Goal: Information Seeking & Learning: Learn about a topic

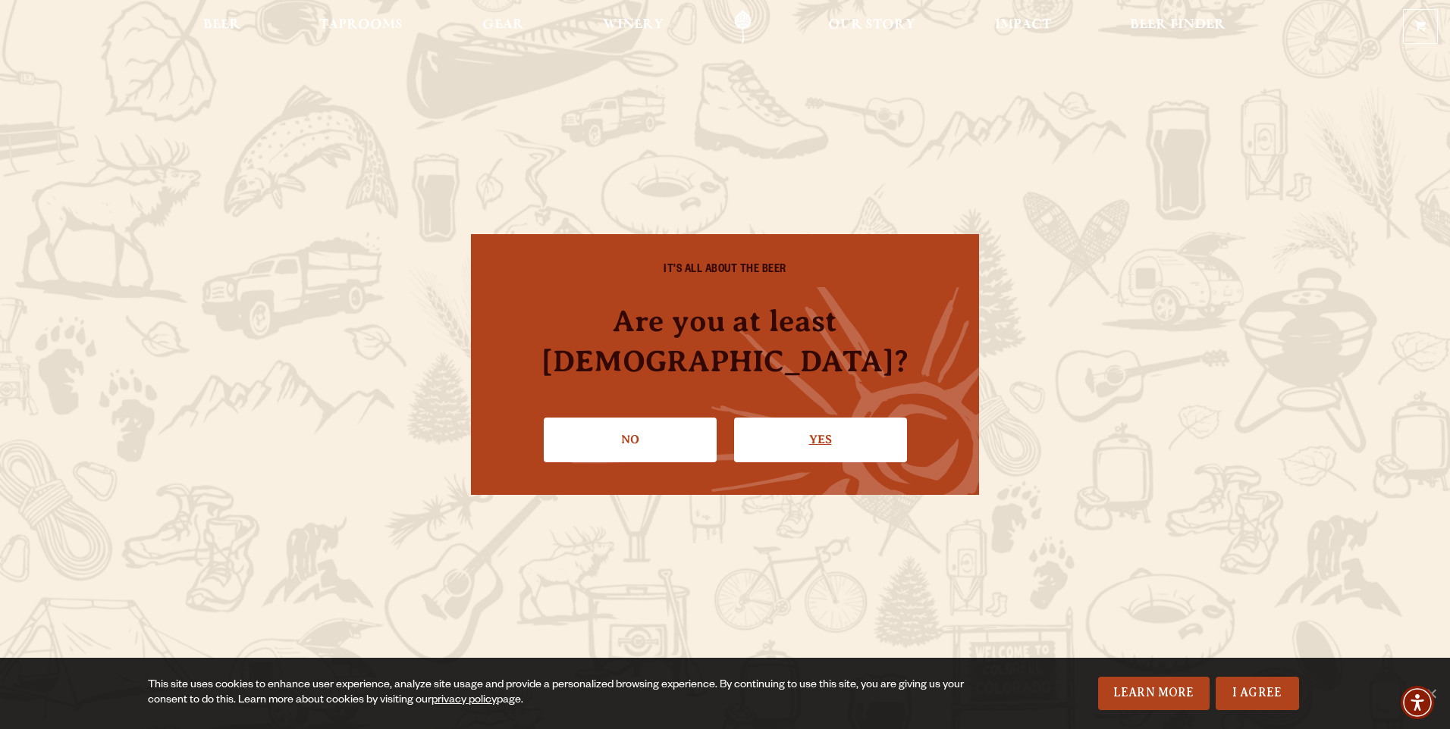
click at [776, 422] on link "Yes" at bounding box center [820, 440] width 173 height 44
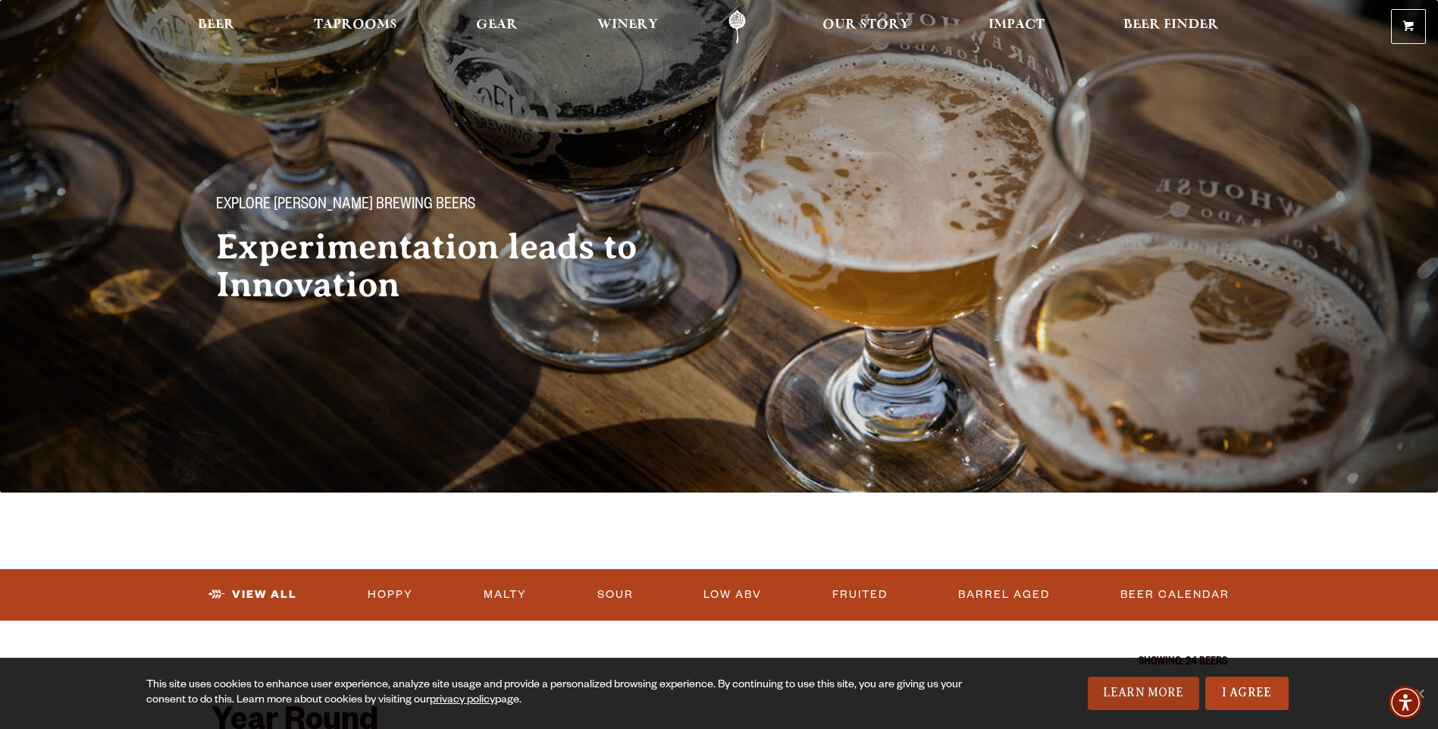
click at [1112, 687] on link "Learn More" at bounding box center [1143, 693] width 111 height 33
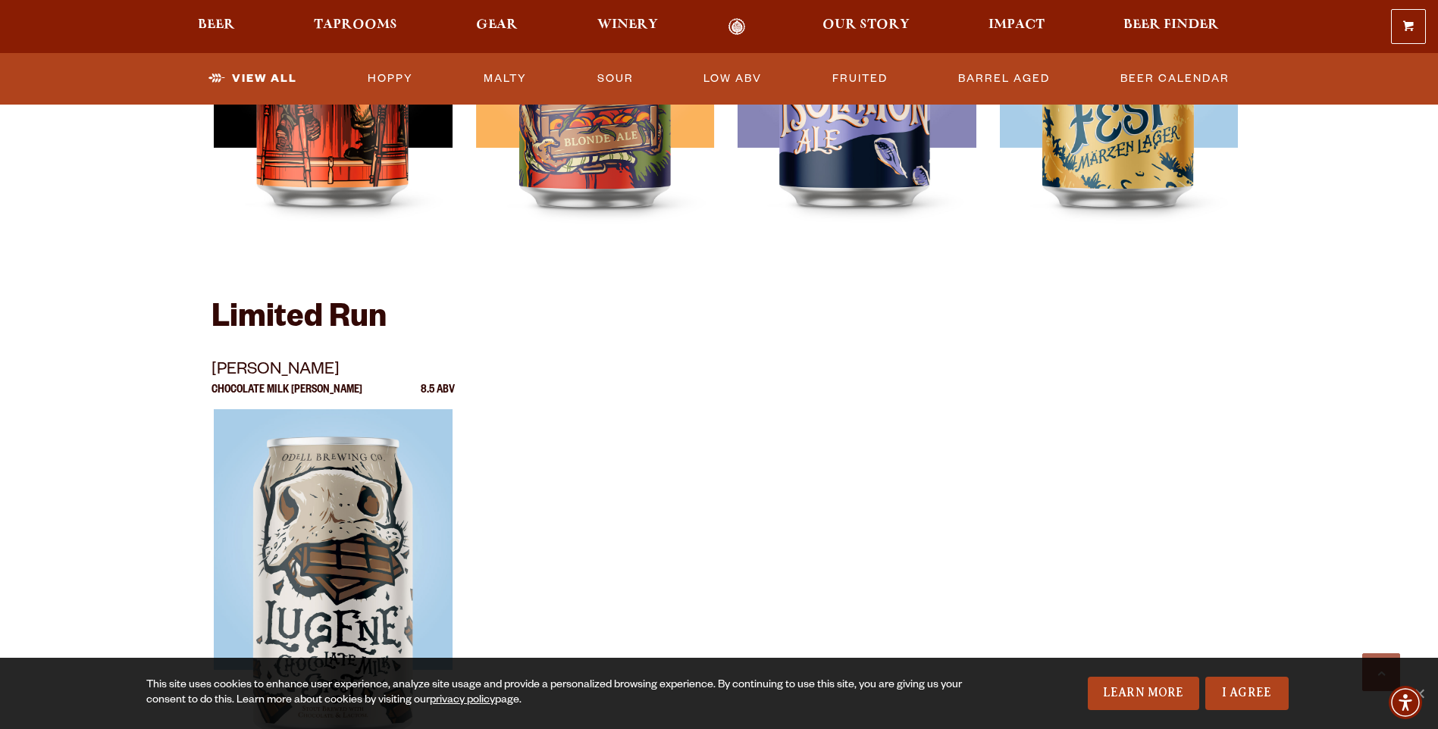
scroll to position [2123, 0]
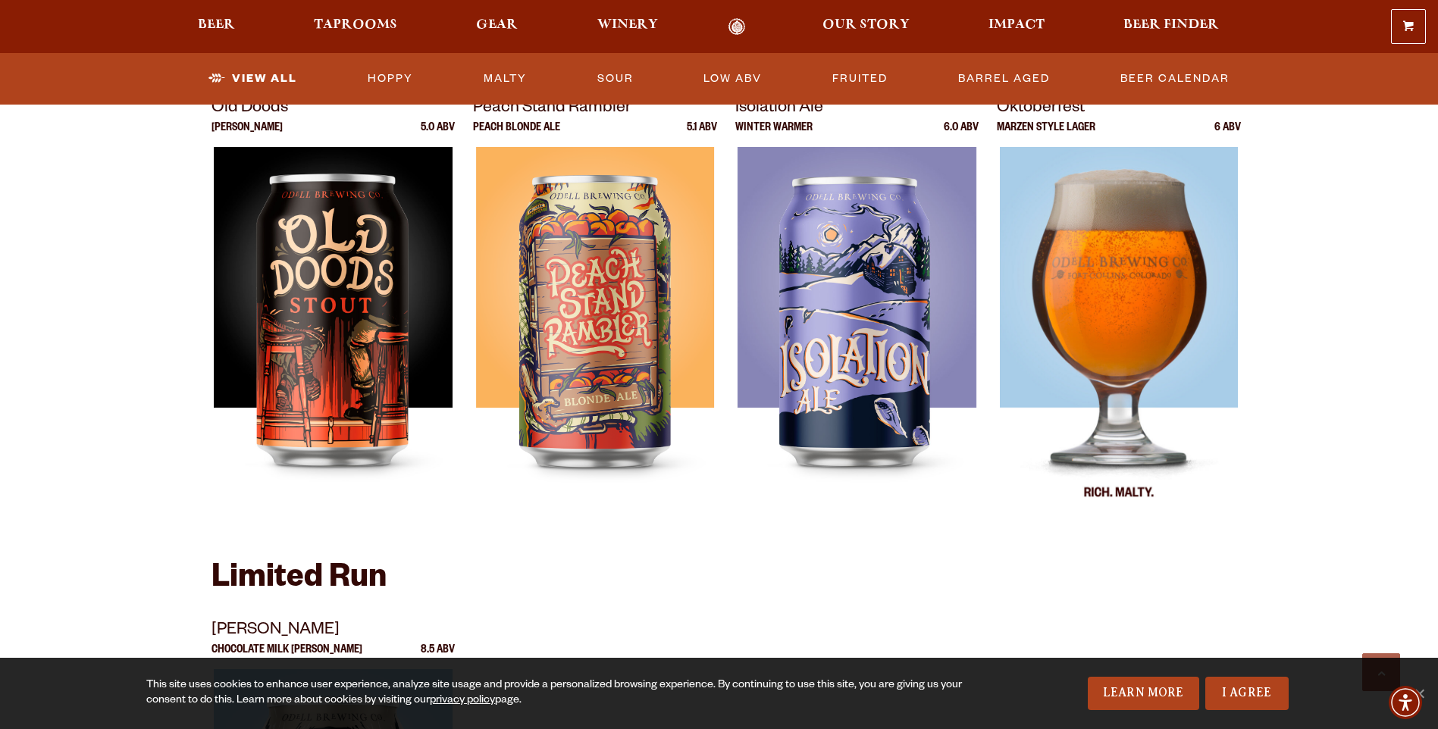
click at [1072, 317] on img at bounding box center [1119, 336] width 239 height 379
